Goal: Transaction & Acquisition: Purchase product/service

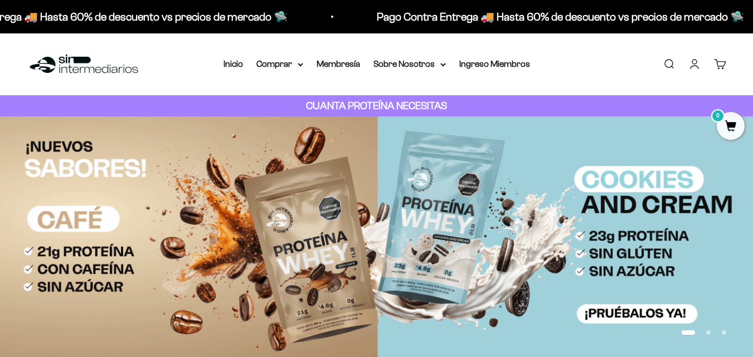
click at [689, 70] on link "Iniciar sesión" at bounding box center [694, 64] width 12 height 12
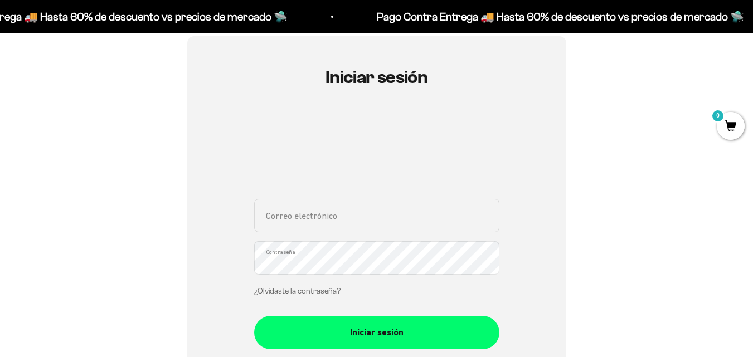
scroll to position [157, 0]
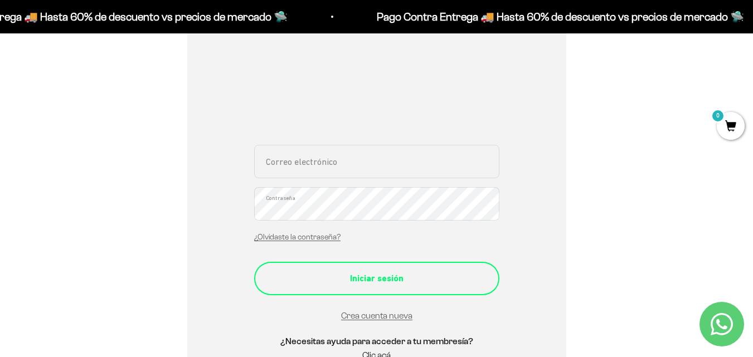
type input "juangel_201@hotmail.com"
click at [410, 279] on div "Iniciar sesión" at bounding box center [377, 278] width 201 height 14
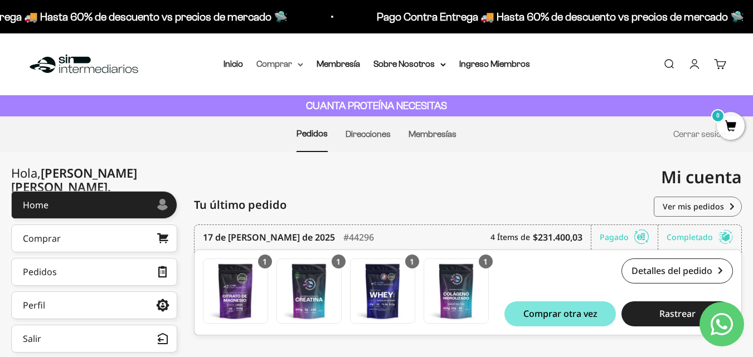
click at [294, 65] on summary "Comprar" at bounding box center [279, 64] width 47 height 14
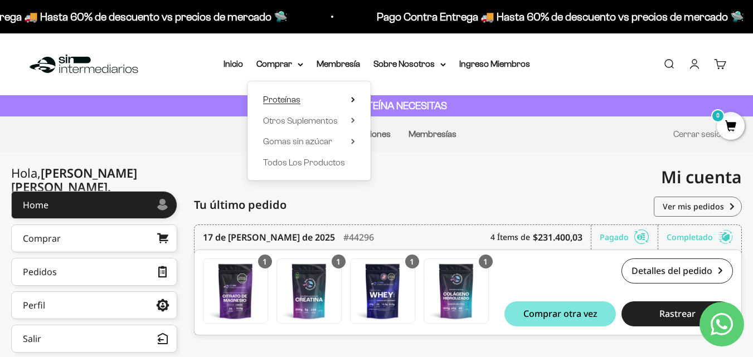
click at [289, 96] on span "Proteínas" at bounding box center [281, 99] width 37 height 9
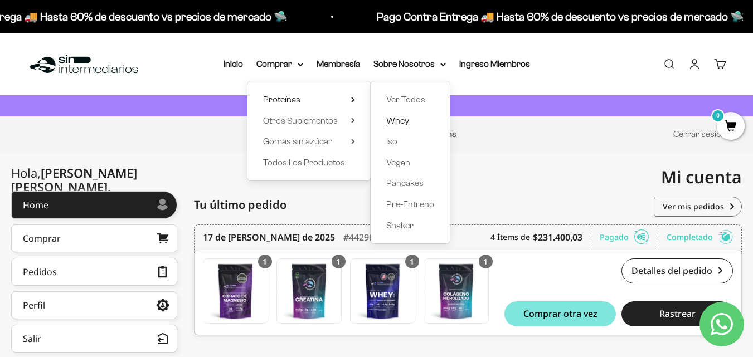
click at [397, 122] on span "Whey" at bounding box center [397, 120] width 23 height 9
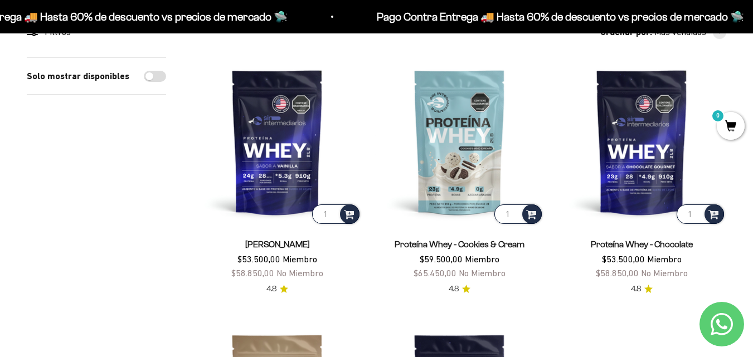
scroll to position [118, 0]
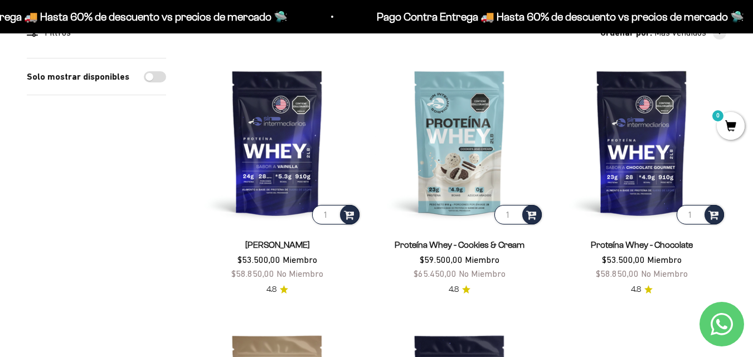
click at [455, 176] on img at bounding box center [459, 142] width 169 height 169
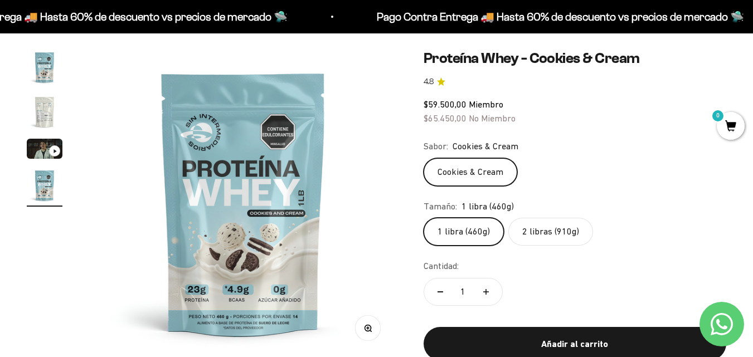
click at [550, 230] on label "2 libras (910g)" at bounding box center [550, 232] width 85 height 28
click at [424, 218] on input "2 libras (910g)" at bounding box center [423, 217] width 1 height 1
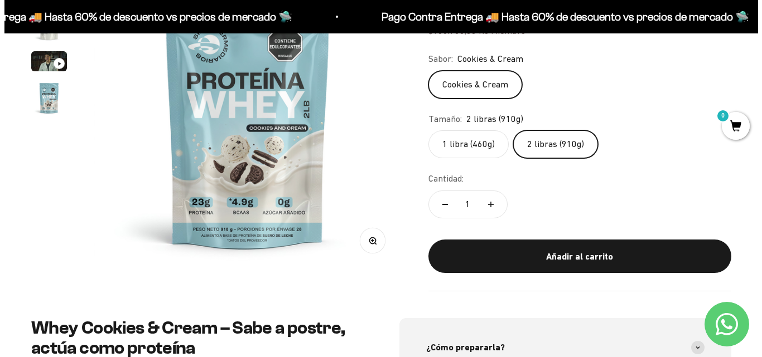
scroll to position [173, 0]
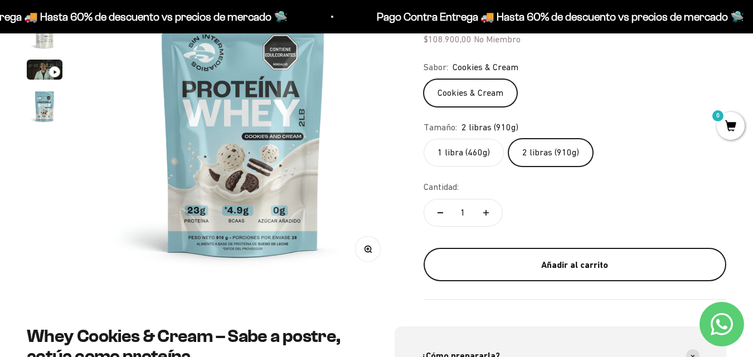
click at [567, 262] on div "Añadir al carrito" at bounding box center [575, 265] width 258 height 14
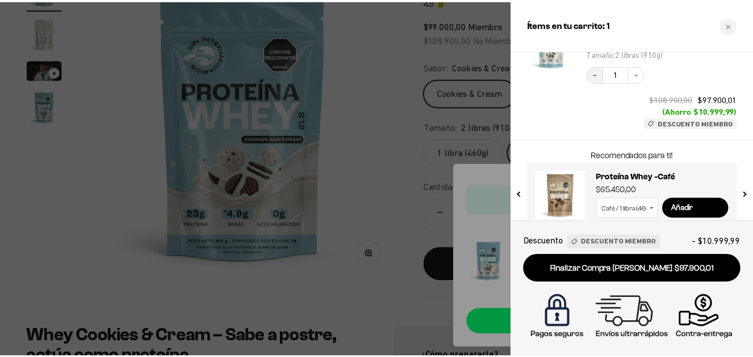
scroll to position [0, 0]
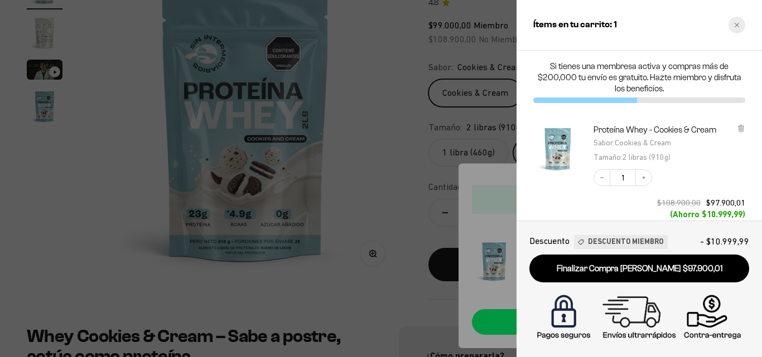
click at [733, 20] on div "Close cart" at bounding box center [736, 25] width 17 height 17
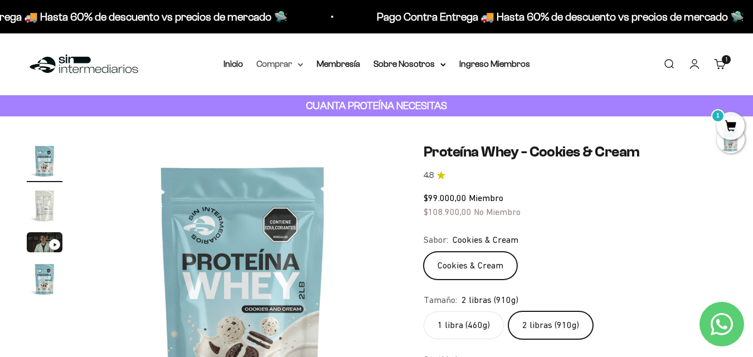
click at [280, 65] on summary "Comprar" at bounding box center [279, 64] width 47 height 14
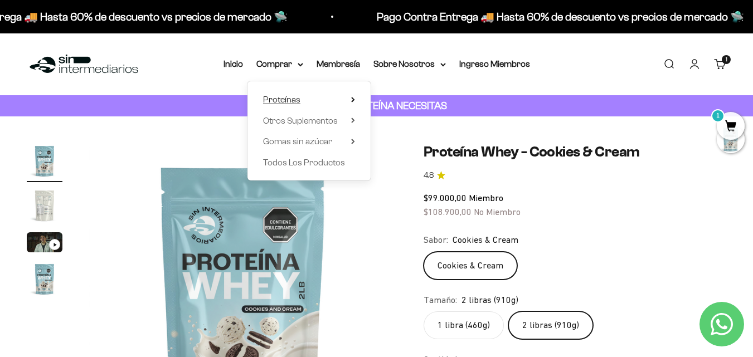
click at [304, 99] on summary "Proteínas" at bounding box center [309, 100] width 92 height 14
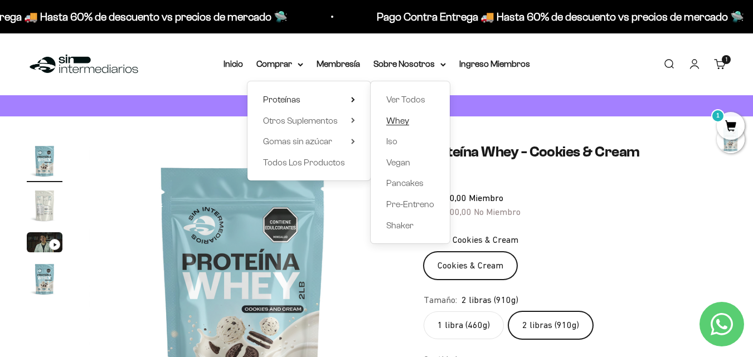
click at [401, 115] on span "Whey" at bounding box center [397, 121] width 23 height 14
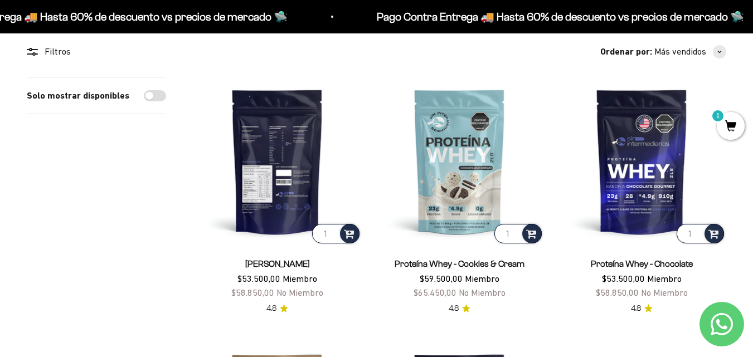
scroll to position [120, 0]
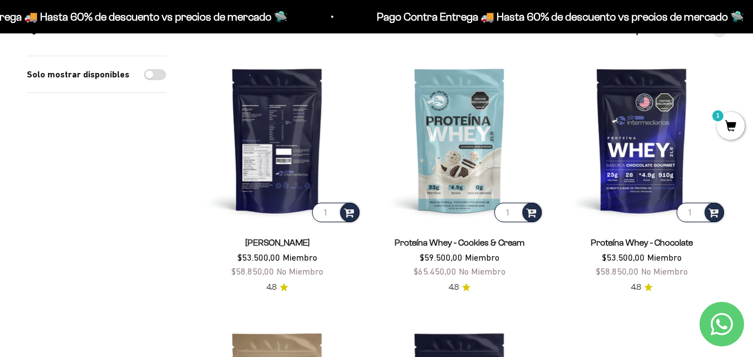
click at [263, 163] on img at bounding box center [277, 140] width 169 height 169
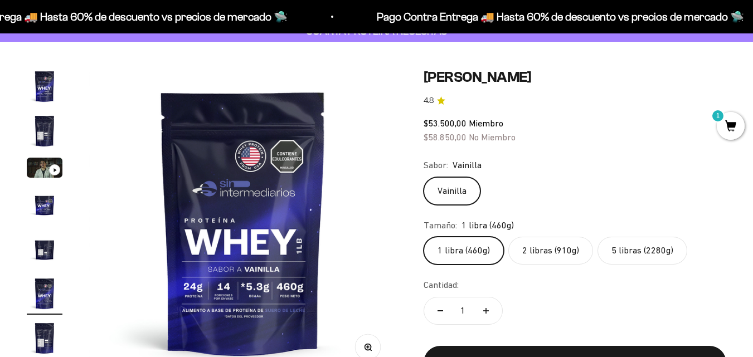
click at [528, 253] on label "2 libras (910g)" at bounding box center [550, 251] width 85 height 28
click at [424, 237] on input "2 libras (910g)" at bounding box center [423, 236] width 1 height 1
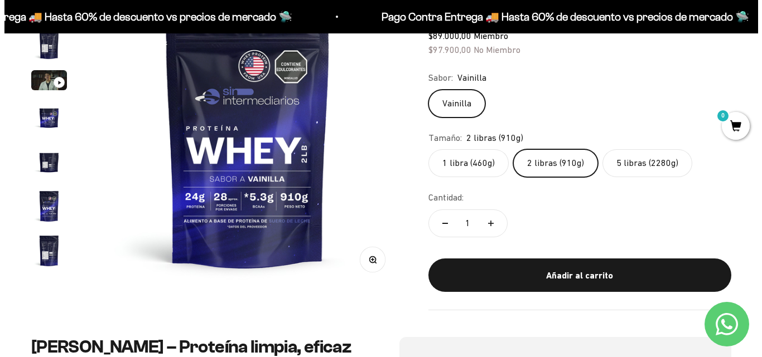
scroll to position [163, 0]
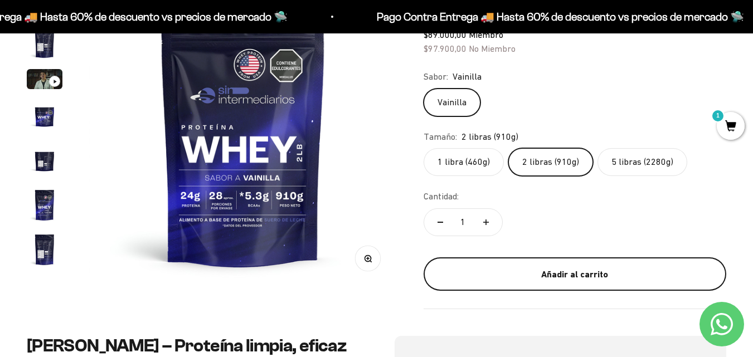
click at [517, 280] on div "Añadir al carrito" at bounding box center [575, 275] width 258 height 14
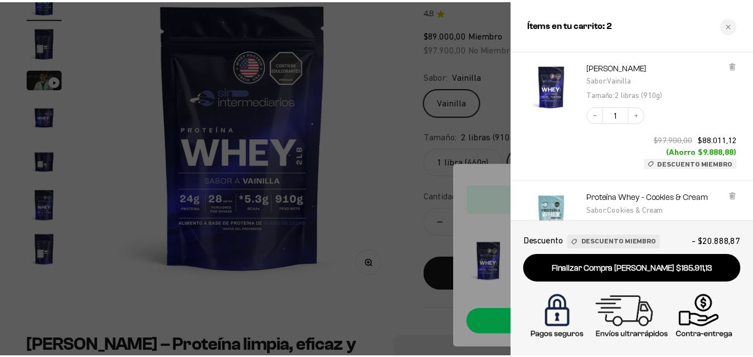
scroll to position [0, 0]
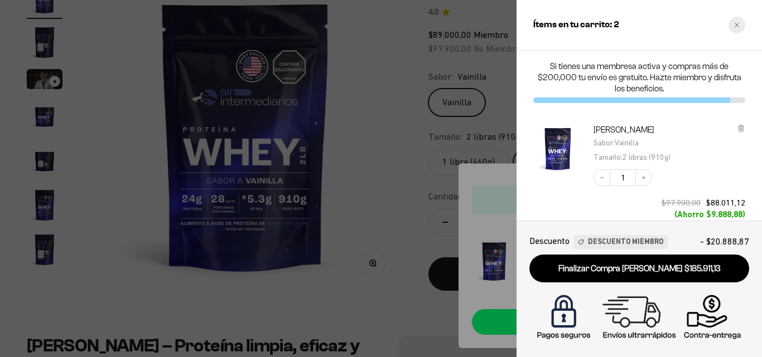
click at [735, 28] on div "Close cart" at bounding box center [736, 25] width 17 height 17
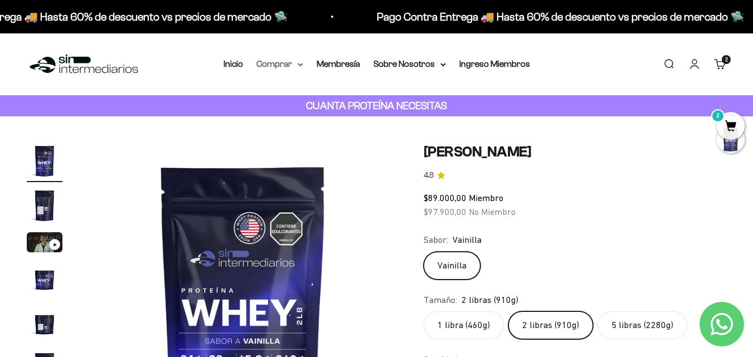
click at [271, 60] on summary "Comprar" at bounding box center [279, 64] width 47 height 14
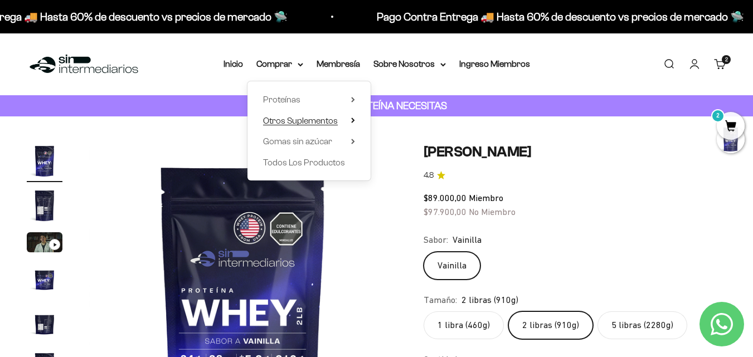
click at [295, 125] on span "Otros Suplementos" at bounding box center [300, 120] width 75 height 9
click at [341, 147] on summary "Gomas sin azúcar" at bounding box center [309, 141] width 92 height 14
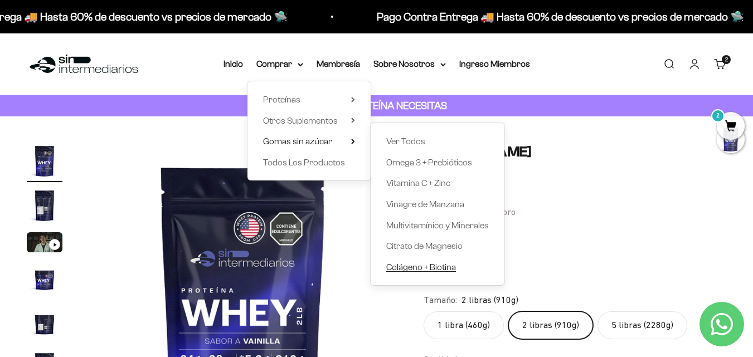
click at [423, 268] on span "Colágeno + Biotina" at bounding box center [421, 267] width 70 height 9
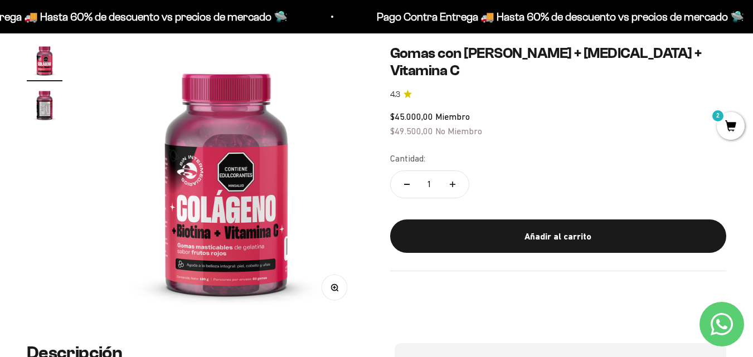
scroll to position [101, 0]
click at [287, 202] on img at bounding box center [226, 179] width 274 height 274
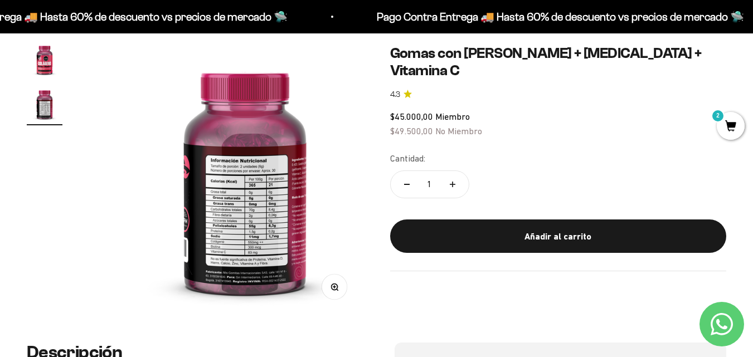
scroll to position [0, 280]
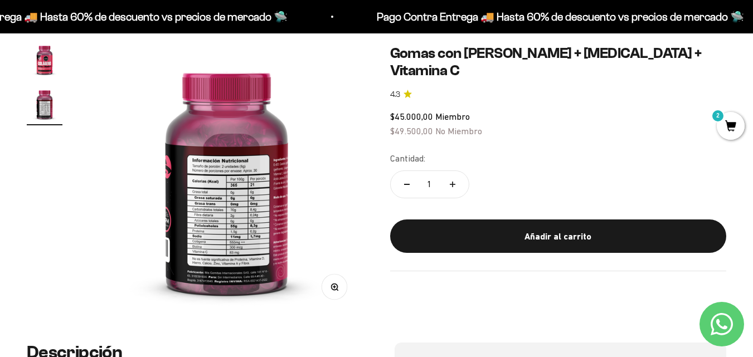
click at [338, 294] on button "Zoom" at bounding box center [334, 286] width 25 height 25
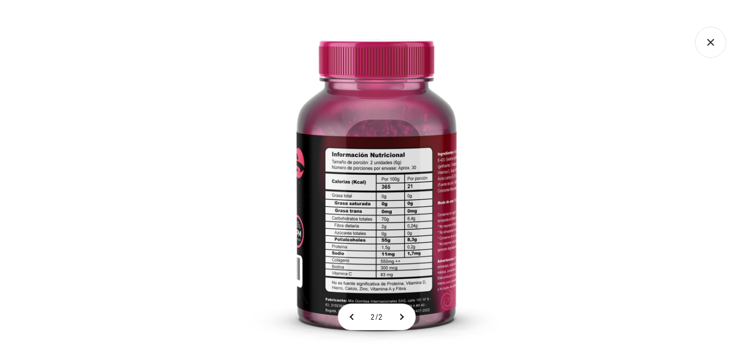
click at [365, 222] on img at bounding box center [376, 178] width 357 height 357
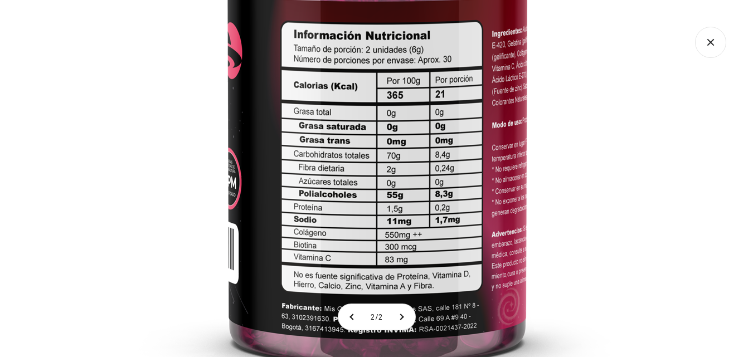
click at [380, 206] on img at bounding box center [377, 79] width 669 height 669
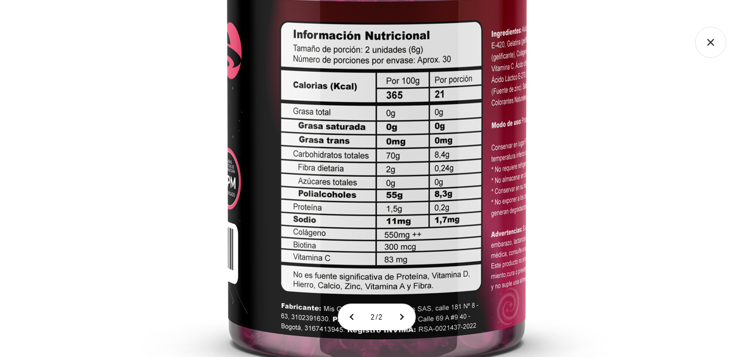
click at [721, 36] on icon "Cerrar galería" at bounding box center [710, 42] width 31 height 31
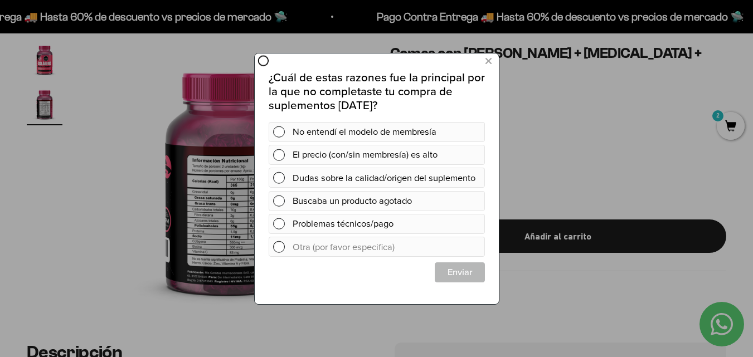
scroll to position [0, 0]
click at [485, 65] on icon at bounding box center [488, 61] width 6 height 15
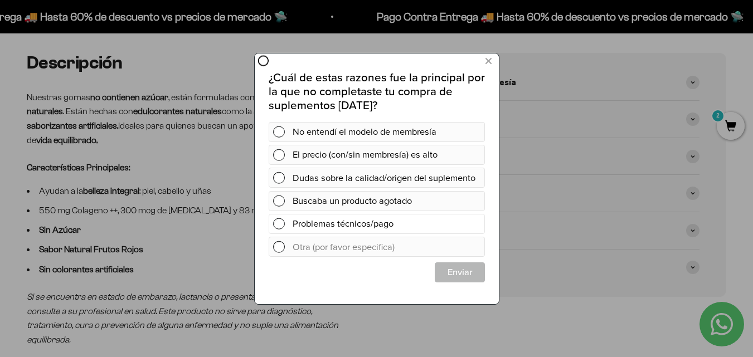
scroll to position [391, 0]
click at [482, 64] on button at bounding box center [488, 61] width 21 height 18
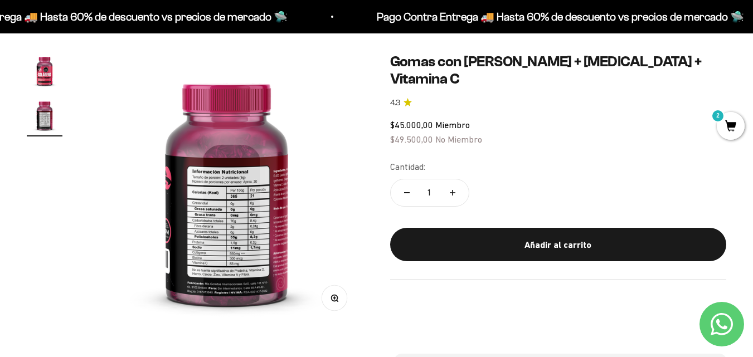
scroll to position [0, 0]
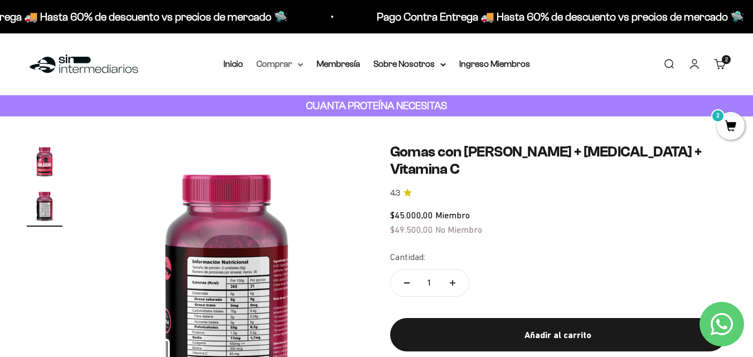
click at [277, 71] on summary "Comprar" at bounding box center [279, 64] width 47 height 14
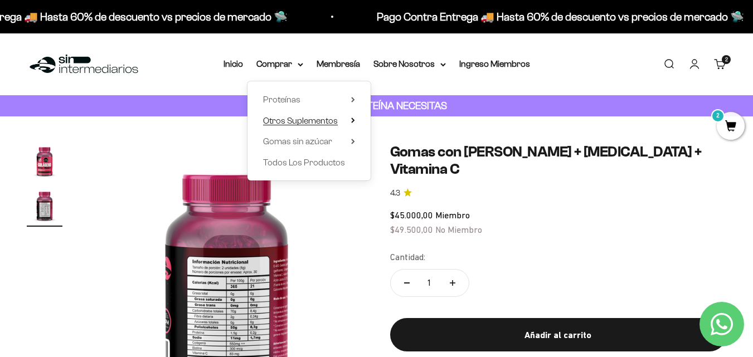
click at [309, 118] on span "Otros Suplementos" at bounding box center [300, 120] width 75 height 9
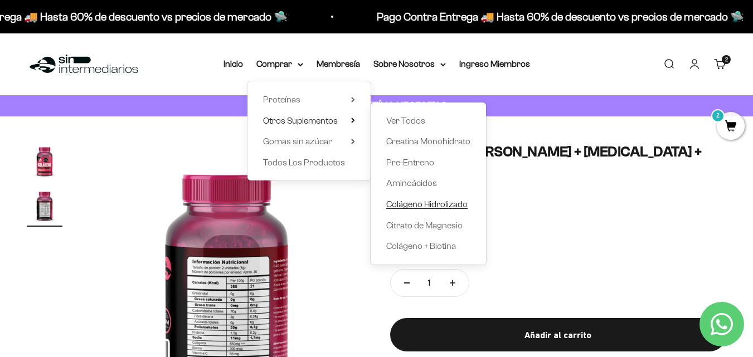
click at [404, 203] on span "Colágeno Hidrolizado" at bounding box center [426, 204] width 81 height 9
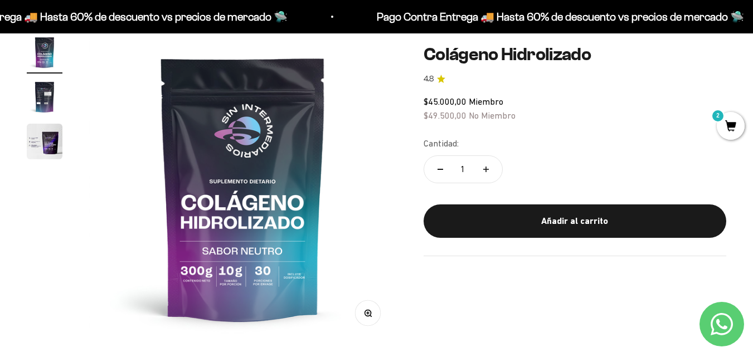
scroll to position [110, 0]
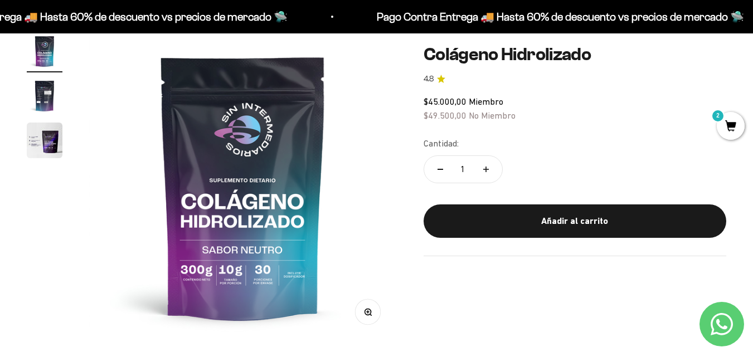
click at [46, 86] on img "Ir al artículo 2" at bounding box center [45, 96] width 36 height 36
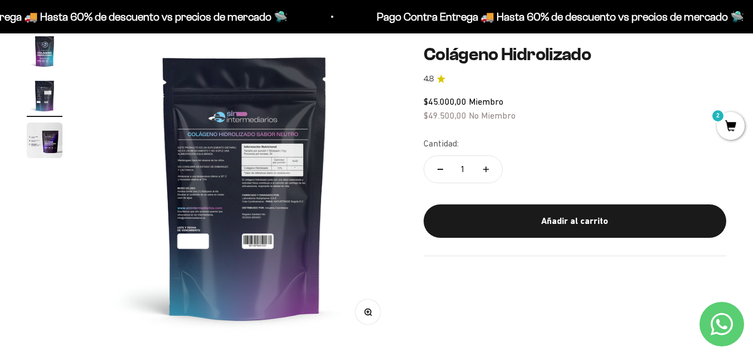
scroll to position [0, 314]
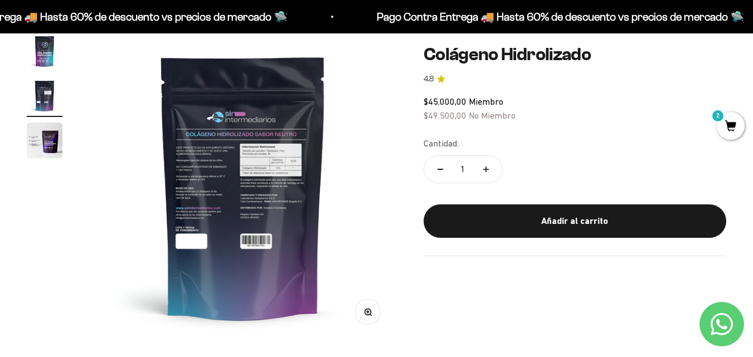
click at [372, 317] on button "Zoom" at bounding box center [367, 312] width 25 height 25
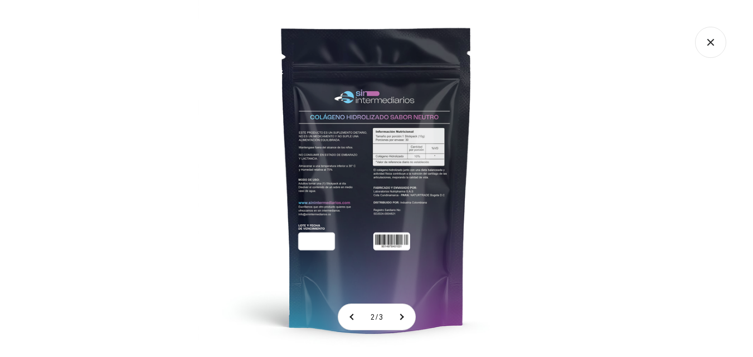
click at [387, 131] on img at bounding box center [376, 178] width 357 height 357
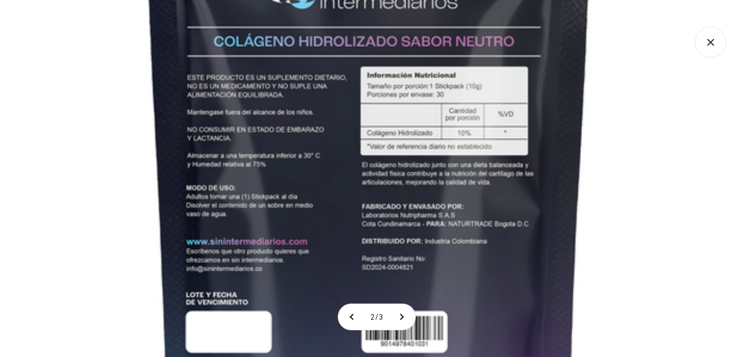
click at [339, 195] on img at bounding box center [369, 185] width 836 height 836
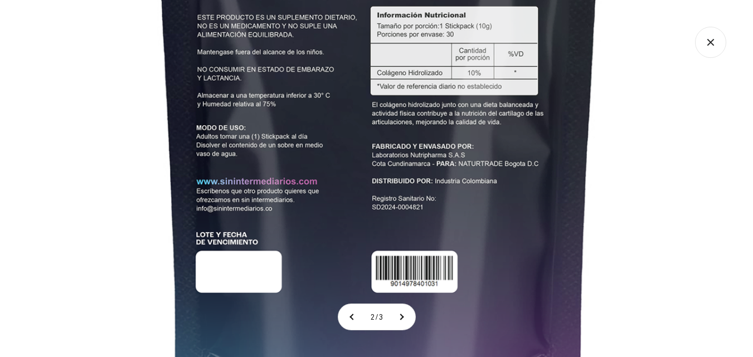
click at [293, 206] on img at bounding box center [379, 125] width 836 height 836
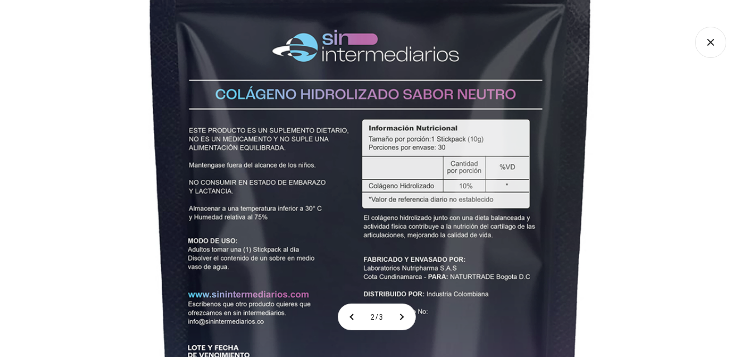
click at [284, 327] on img at bounding box center [371, 238] width 836 height 836
click at [707, 48] on icon "Cerrar galería" at bounding box center [710, 42] width 31 height 31
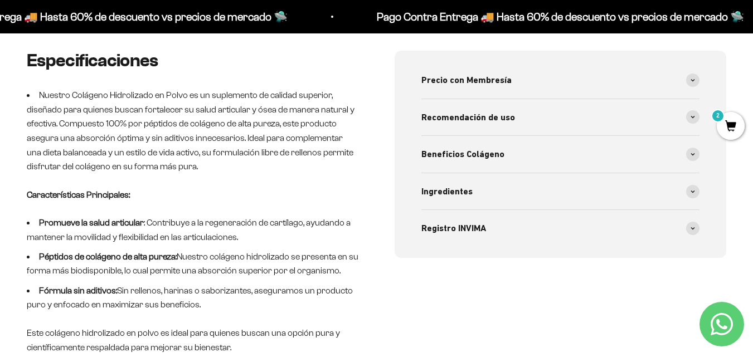
scroll to position [426, 0]
click at [475, 161] on span "Beneficios Colágeno" at bounding box center [462, 155] width 83 height 14
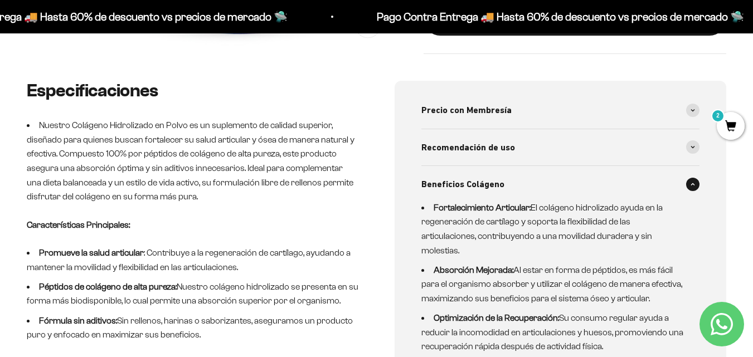
scroll to position [396, 0]
click at [441, 161] on div "Recomendación de uso" at bounding box center [560, 148] width 279 height 37
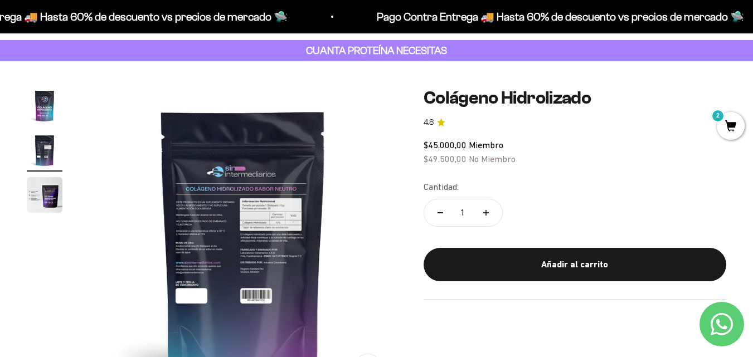
scroll to position [70, 0]
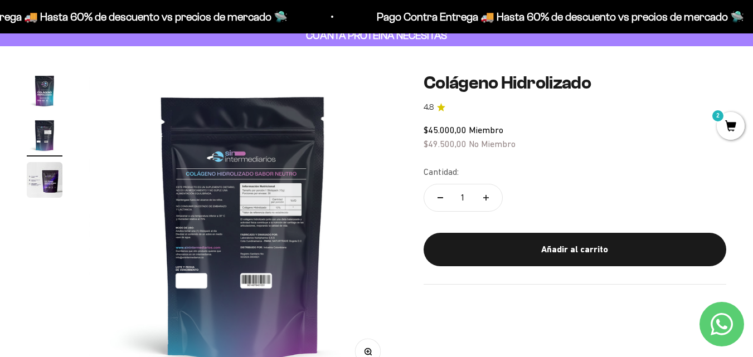
click at [38, 141] on img "Ir al artículo 2" at bounding box center [45, 136] width 36 height 36
click at [51, 84] on img "Ir al artículo 1" at bounding box center [45, 91] width 36 height 36
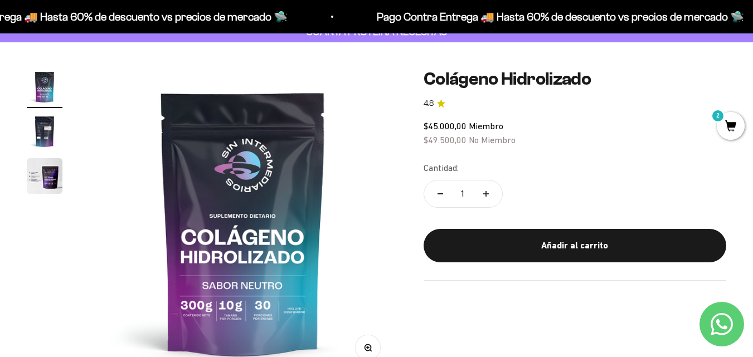
scroll to position [0, 0]
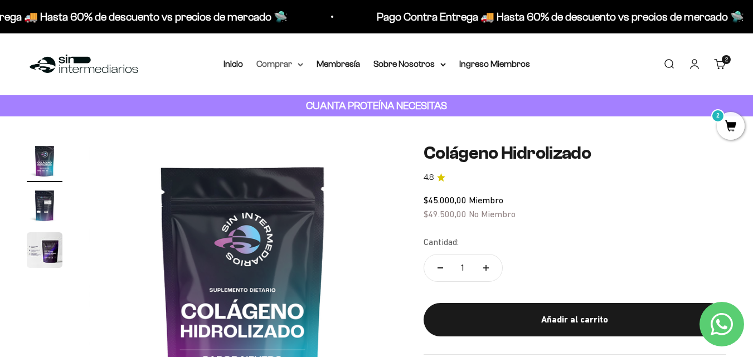
click at [283, 61] on summary "Comprar" at bounding box center [279, 64] width 47 height 14
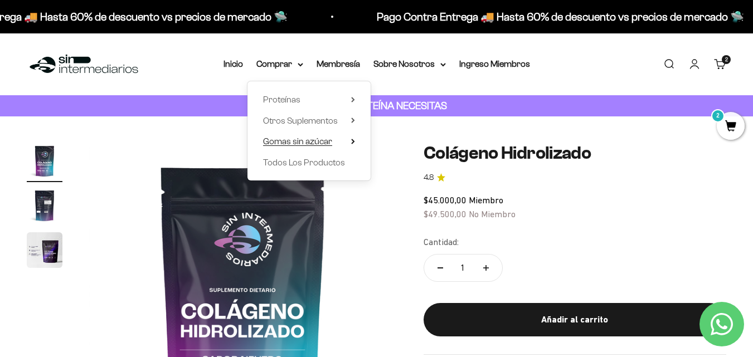
click at [309, 135] on span "Gomas sin azúcar" at bounding box center [297, 141] width 69 height 14
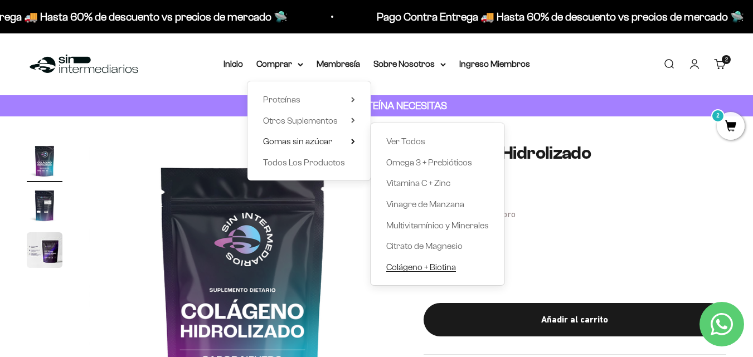
click at [401, 272] on span "Colágeno + Biotina" at bounding box center [421, 267] width 70 height 14
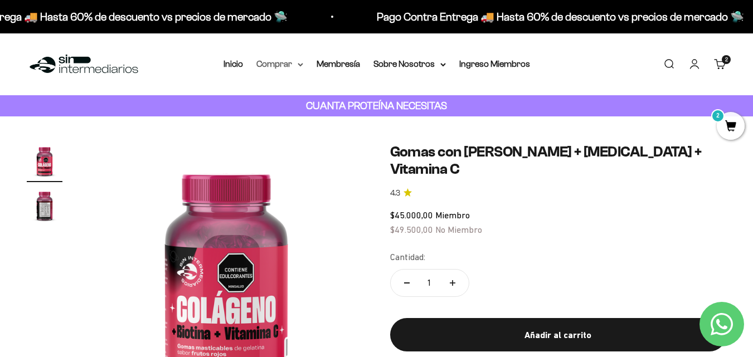
click at [283, 60] on summary "Comprar" at bounding box center [279, 64] width 47 height 14
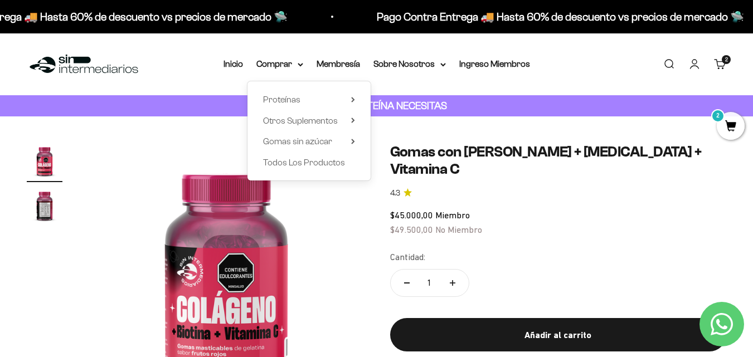
click at [285, 128] on div "Proteínas Ver Todos Whey Iso Vegan Shaker" at bounding box center [309, 130] width 123 height 99
click at [283, 126] on span "Otros Suplementos" at bounding box center [300, 121] width 75 height 14
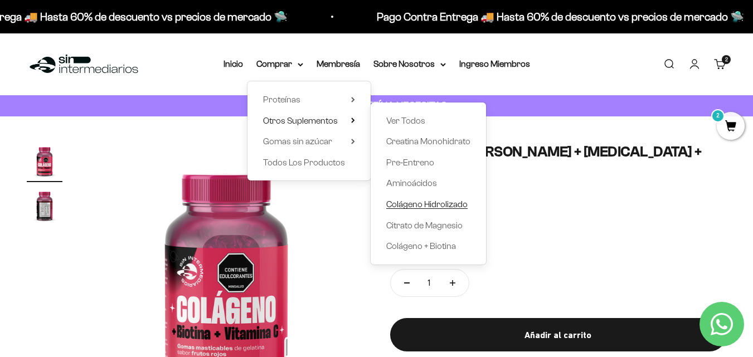
click at [395, 198] on span "Colágeno Hidrolizado" at bounding box center [426, 204] width 81 height 14
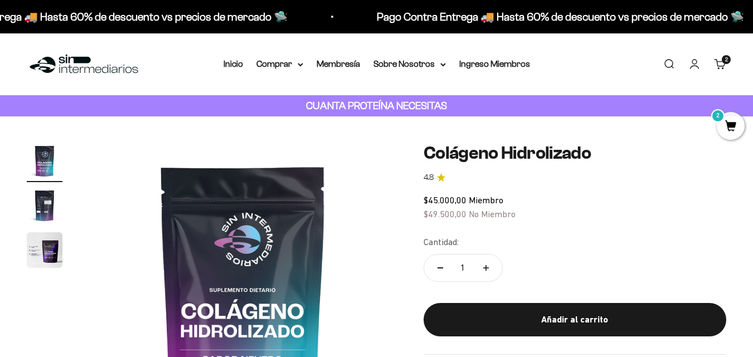
click at [279, 54] on div "Menú [GEOGRAPHIC_DATA] Inicio Comprar Proteínas Ver Todos Whey Iso Vegan Pancak…" at bounding box center [376, 64] width 753 height 62
click at [275, 62] on summary "Comprar" at bounding box center [279, 64] width 47 height 14
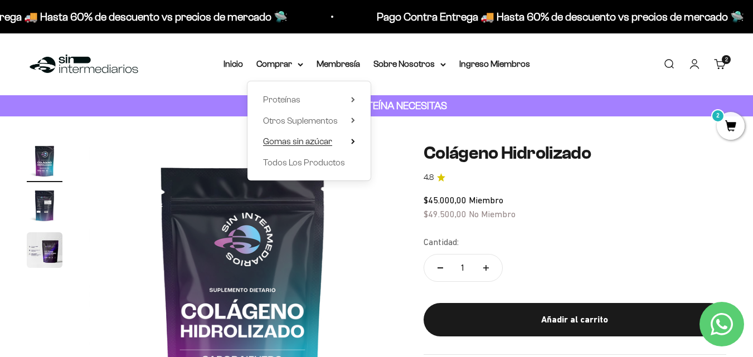
click at [314, 142] on span "Gomas sin azúcar" at bounding box center [297, 141] width 69 height 9
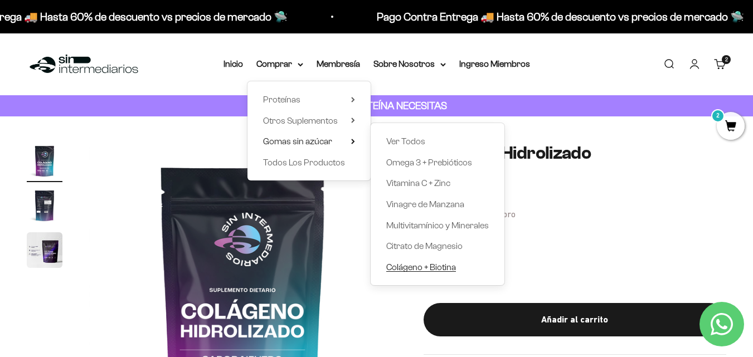
click at [390, 269] on span "Colágeno + Biotina" at bounding box center [421, 267] width 70 height 9
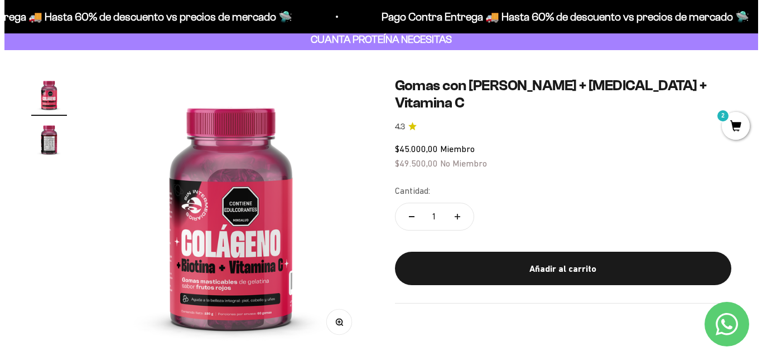
scroll to position [61, 0]
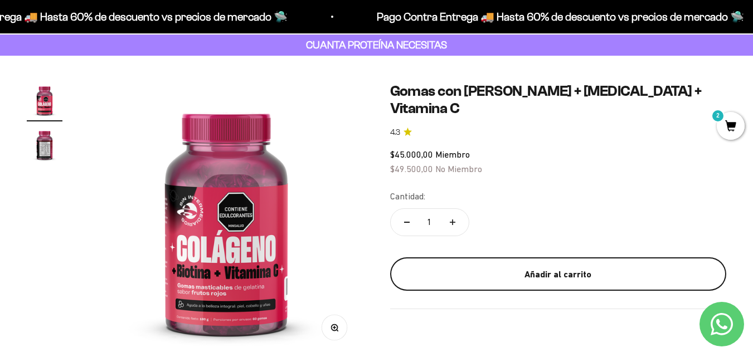
click at [471, 268] on div "Añadir al carrito" at bounding box center [559, 275] width 292 height 14
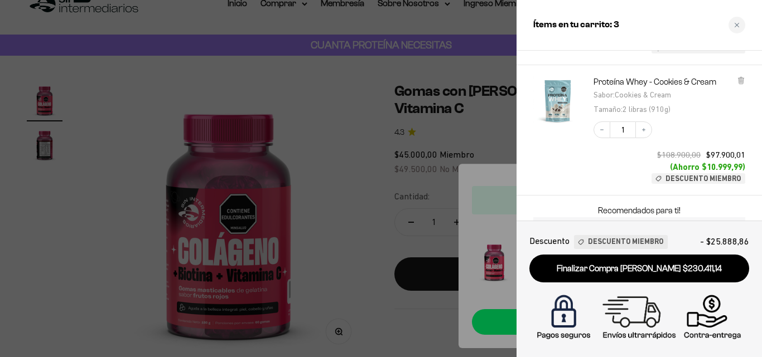
scroll to position [341, 0]
